Goal: Task Accomplishment & Management: Manage account settings

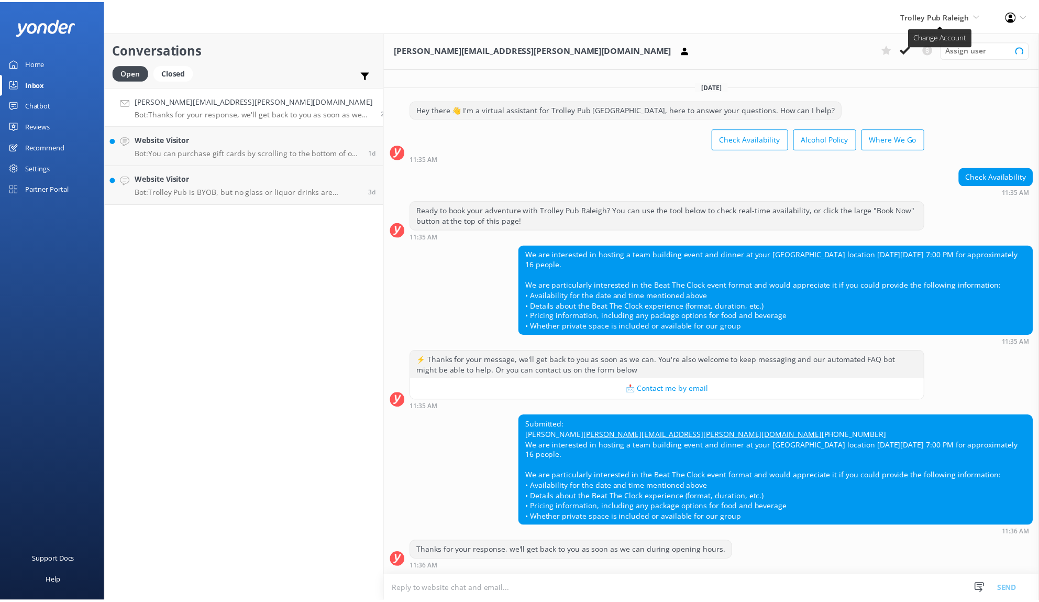
scroll to position [6, 0]
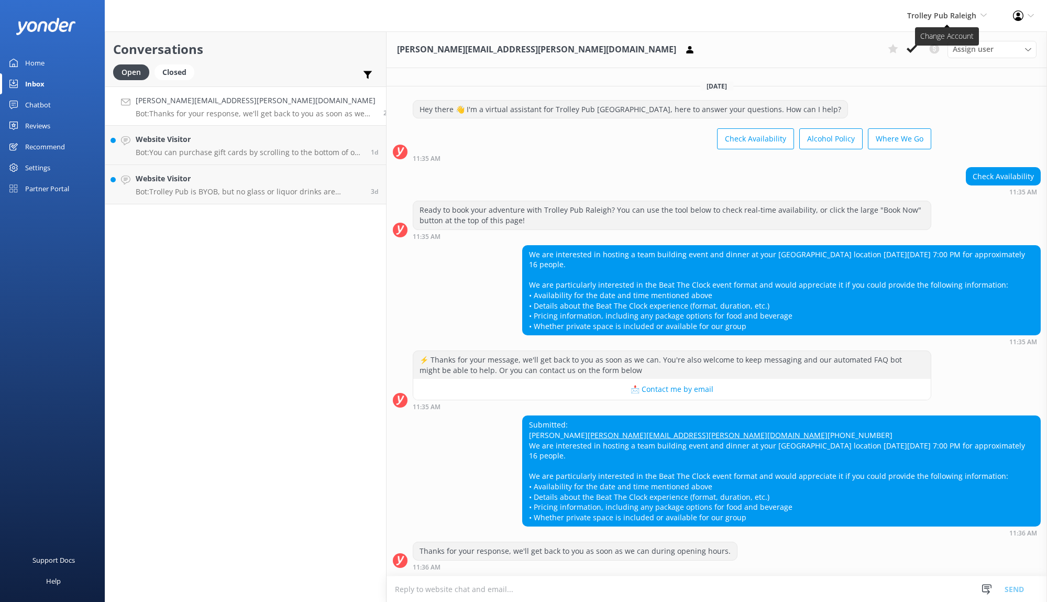
click at [958, 17] on span "Trolley Pub Raleigh" at bounding box center [941, 15] width 69 height 10
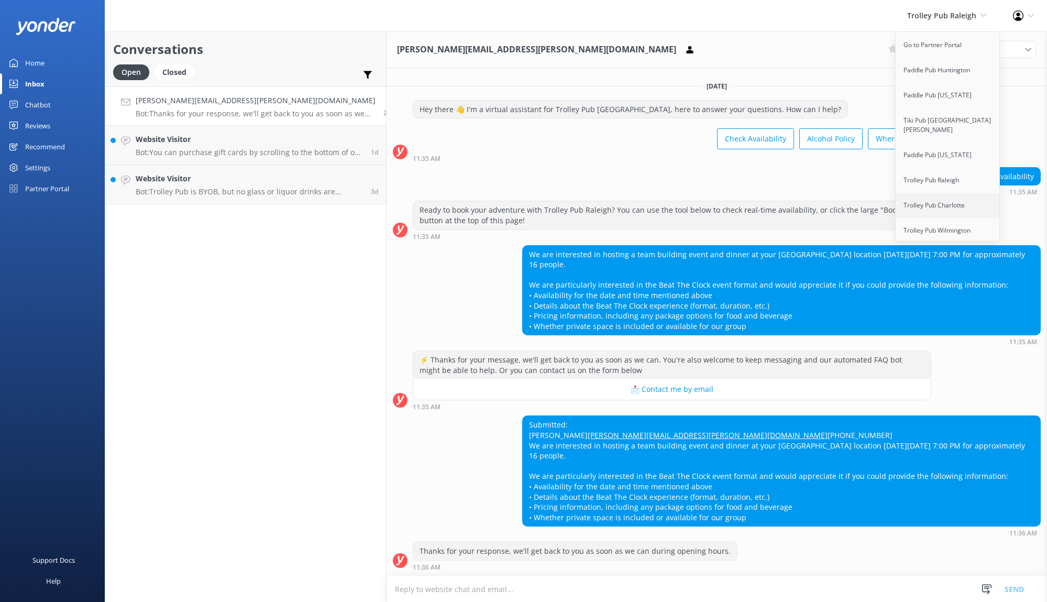
click at [960, 195] on link "Trolley Pub Charlotte" at bounding box center [947, 205] width 105 height 25
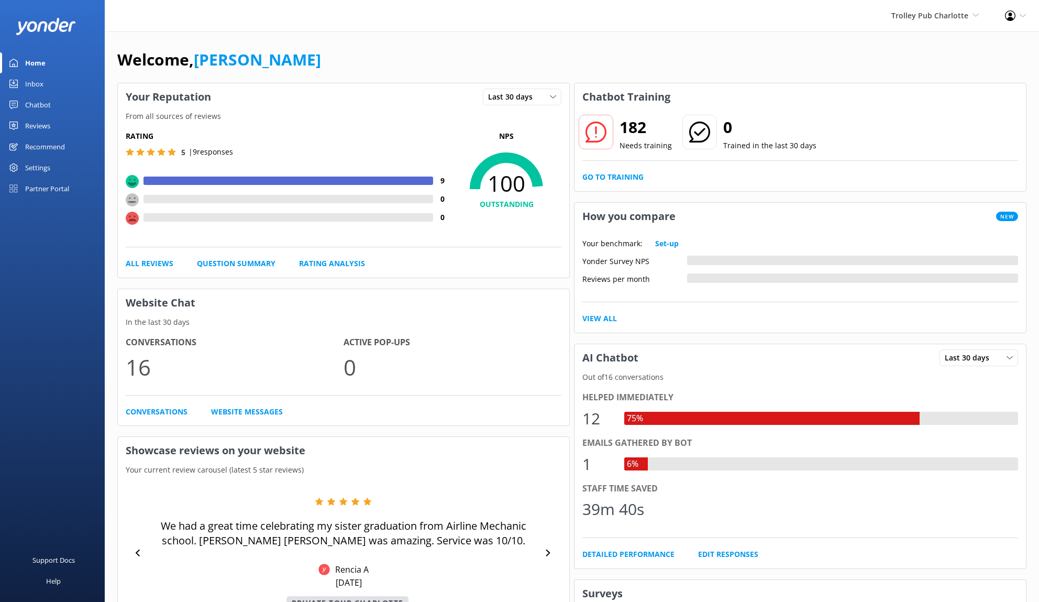
click at [1017, 18] on div "Profile Settings Logout" at bounding box center [1015, 15] width 47 height 31
click at [63, 128] on link "Reviews" at bounding box center [52, 125] width 105 height 21
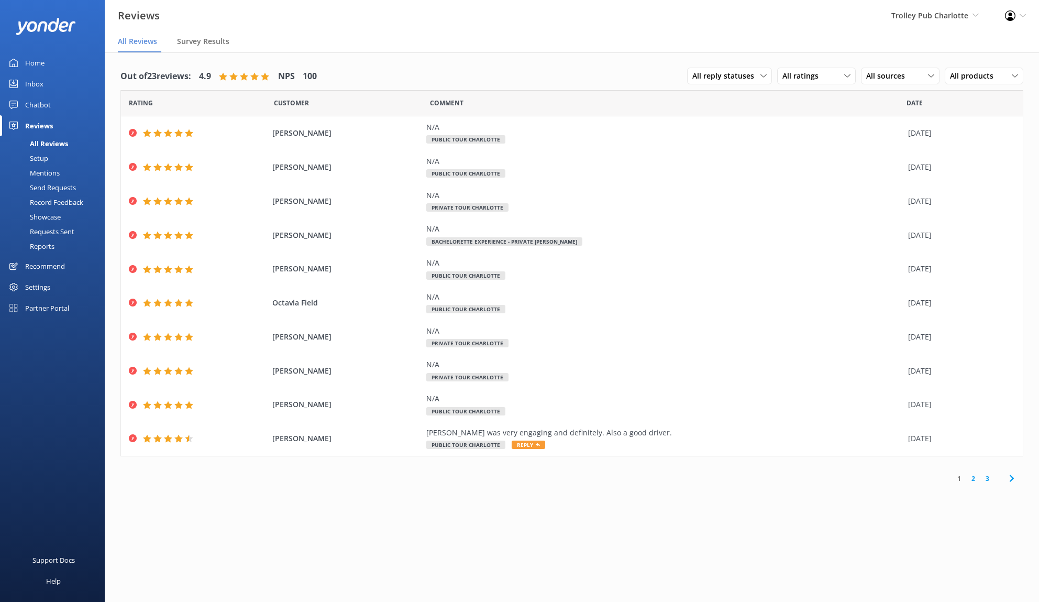
click at [975, 480] on link "2" at bounding box center [973, 478] width 14 height 10
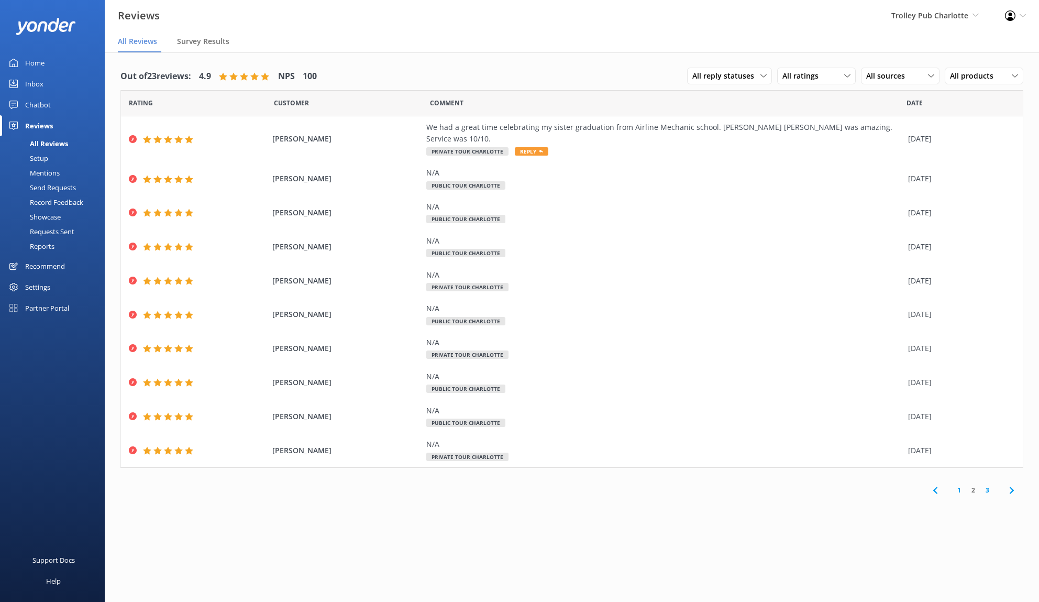
click at [958, 485] on link "1" at bounding box center [959, 490] width 14 height 10
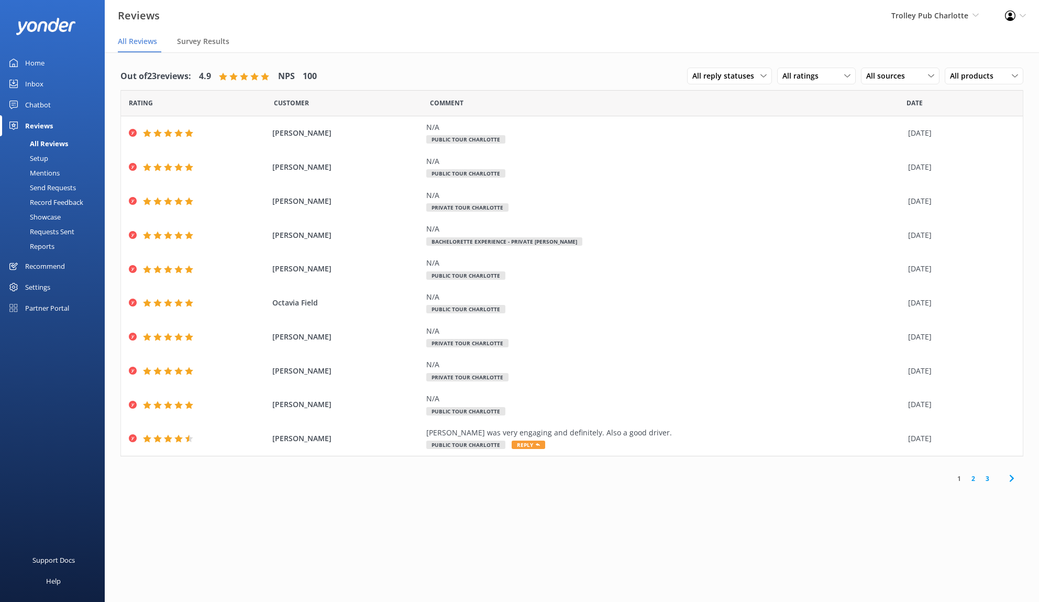
click at [52, 283] on div "Settings" at bounding box center [52, 286] width 105 height 21
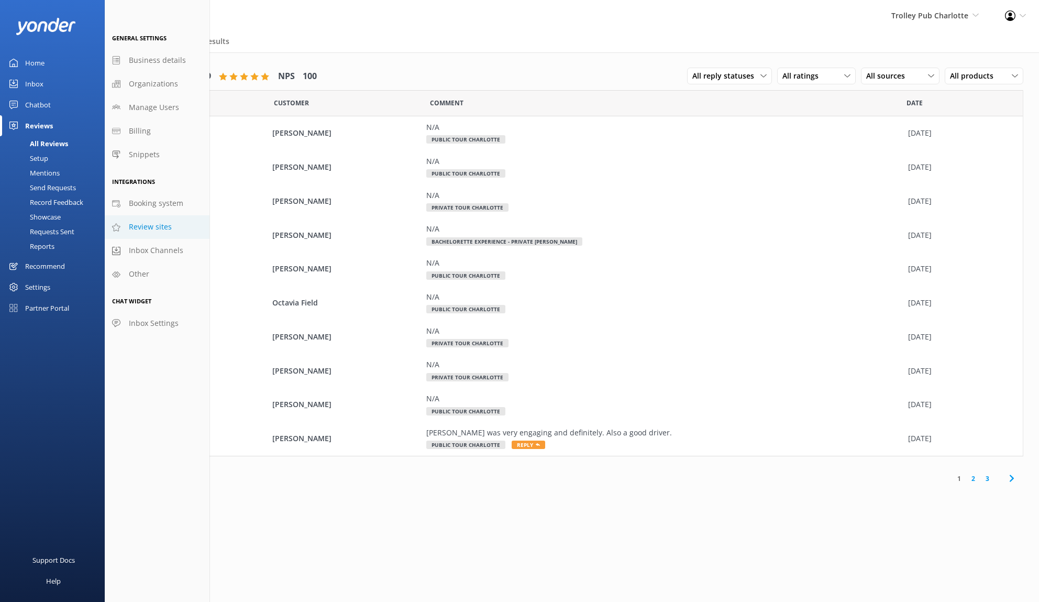
click at [162, 219] on link "Review sites" at bounding box center [157, 227] width 105 height 24
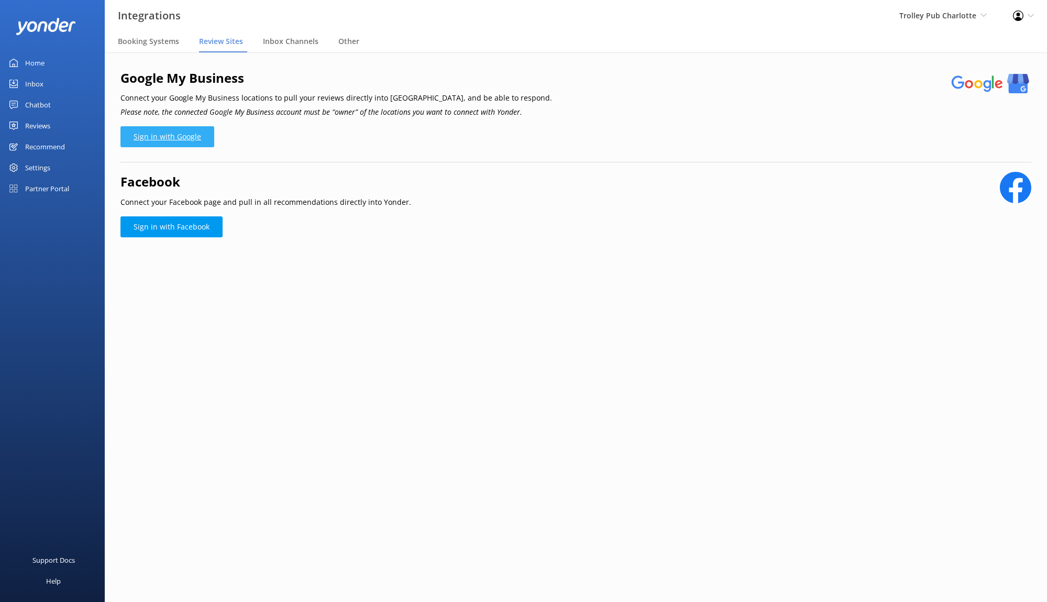
click at [201, 143] on link "Sign in with Google" at bounding box center [167, 136] width 94 height 21
click at [448, 204] on div "Facebook Connect your Facebook page and pull in all recommendations directly in…" at bounding box center [575, 191] width 910 height 38
click at [64, 67] on link "Home" at bounding box center [52, 62] width 105 height 21
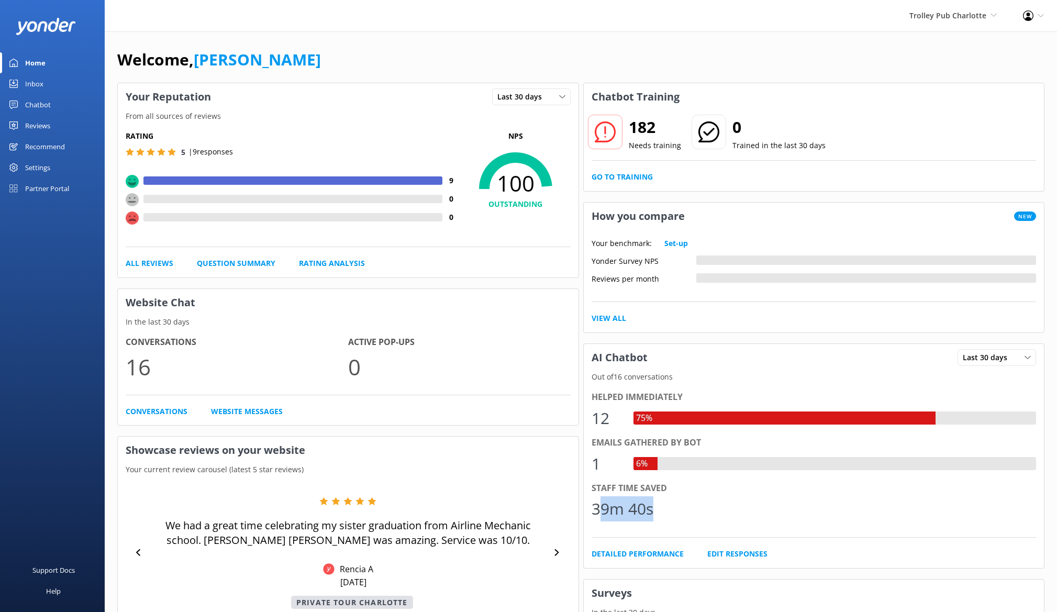
drag, startPoint x: 690, startPoint y: 521, endPoint x: 603, endPoint y: 513, distance: 87.3
click at [603, 513] on div "39m 40s" at bounding box center [814, 508] width 445 height 25
click at [603, 513] on div "39m 40s" at bounding box center [623, 508] width 62 height 25
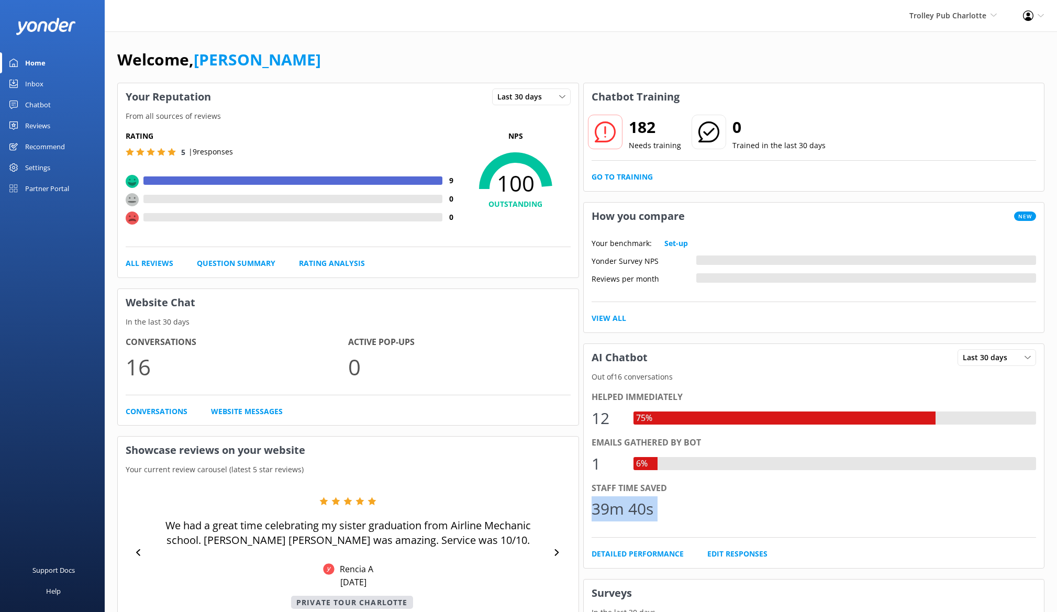
click at [607, 511] on div "39m 40s" at bounding box center [623, 508] width 62 height 25
click at [608, 509] on div "39m 40s" at bounding box center [623, 508] width 62 height 25
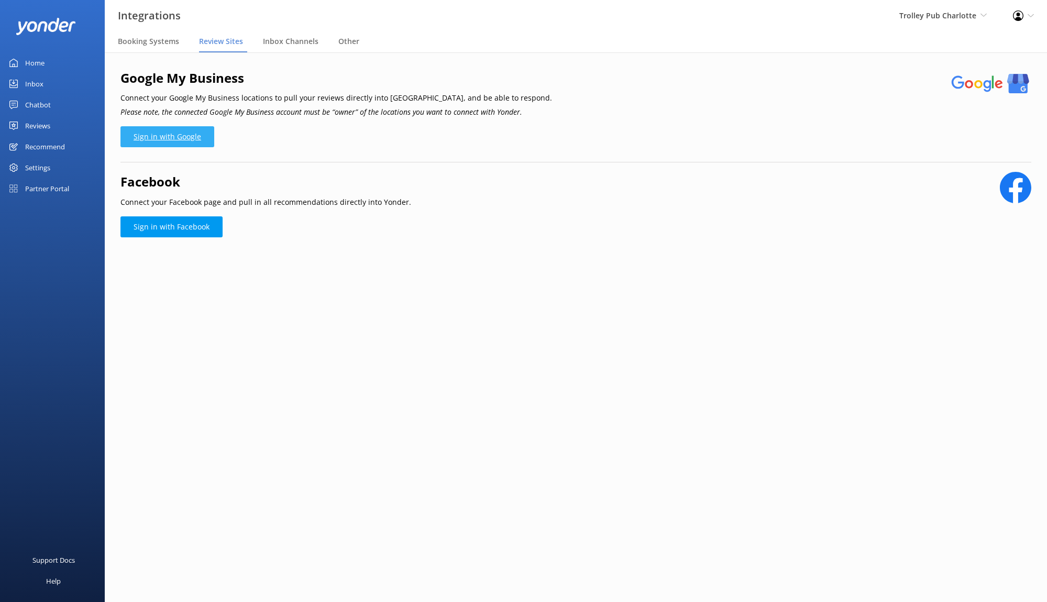
click at [210, 139] on link "Sign in with Google" at bounding box center [167, 136] width 94 height 21
